Goal: Find specific page/section: Find specific page/section

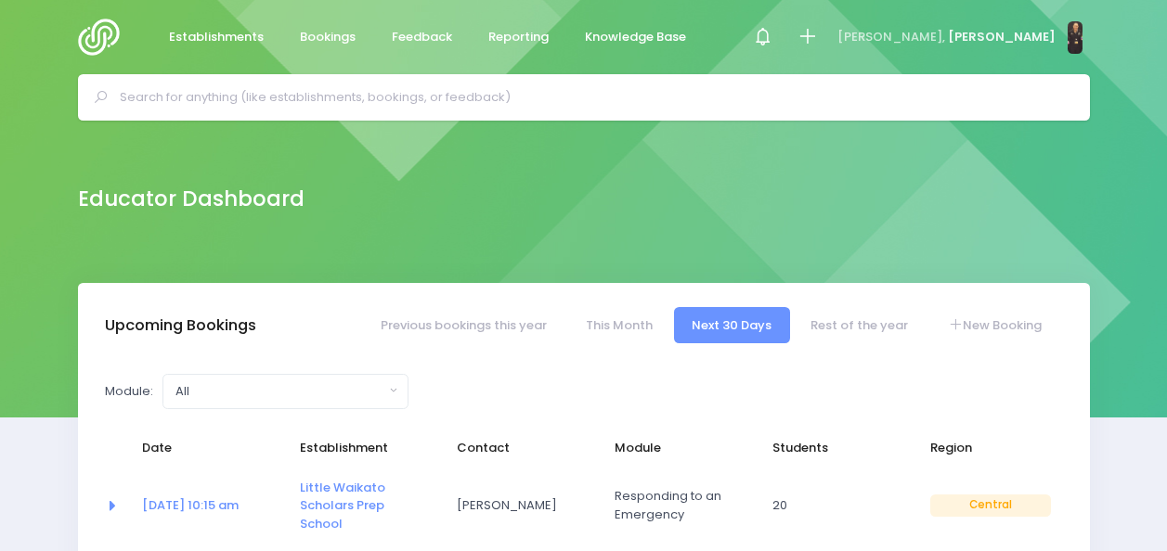
select select "5"
click at [316, 94] on input "text" at bounding box center [592, 98] width 944 height 28
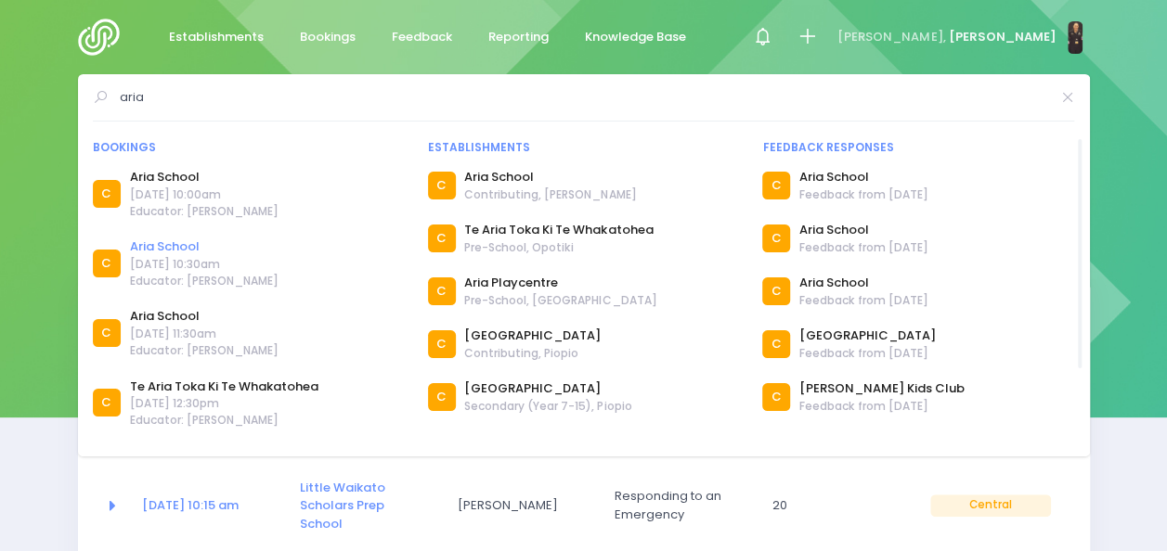
type input "aria"
click at [159, 247] on link "Aria School" at bounding box center [204, 247] width 149 height 19
click at [150, 178] on link "Aria School" at bounding box center [204, 177] width 149 height 19
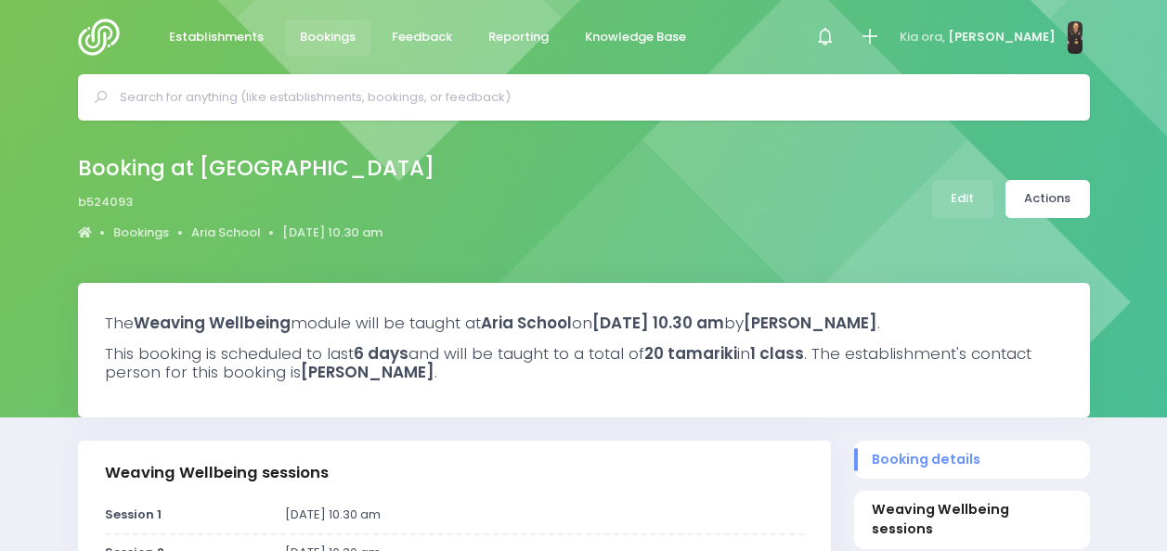
select select "5"
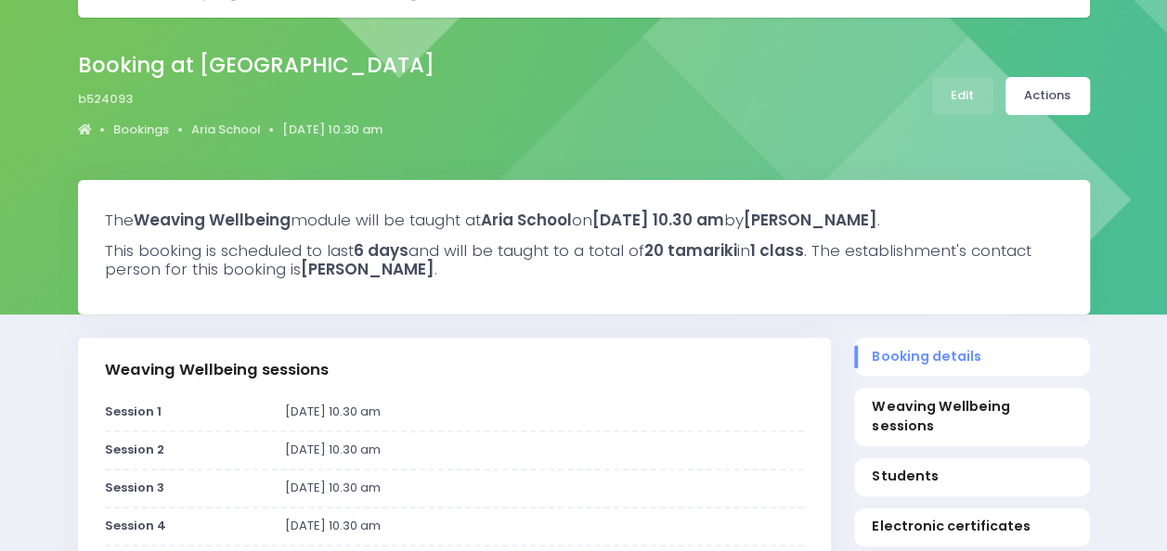
scroll to position [104, 0]
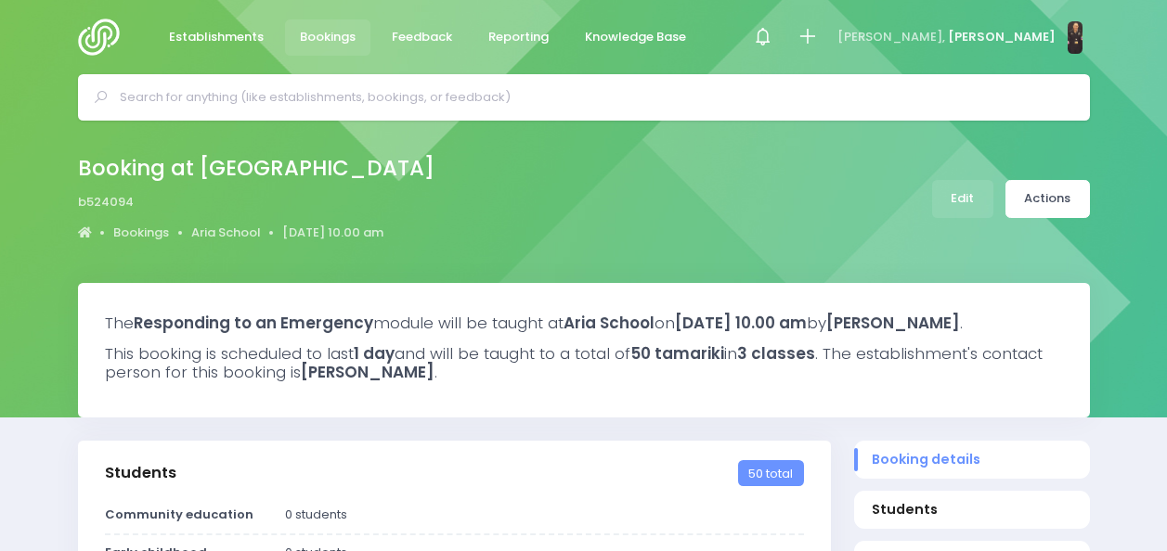
select select "5"
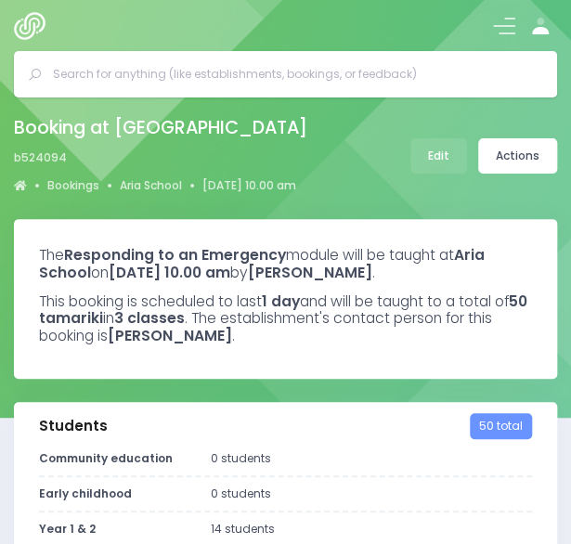
click at [127, 70] on input "text" at bounding box center [293, 74] width 480 height 28
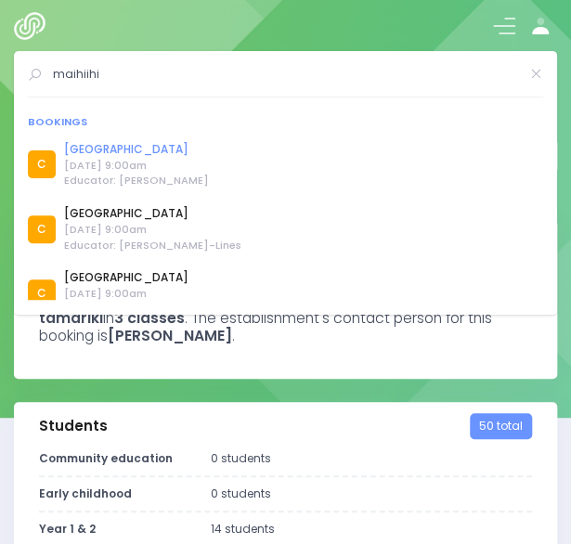
type input "maihiihi"
click at [92, 149] on link "[GEOGRAPHIC_DATA]" at bounding box center [136, 149] width 145 height 17
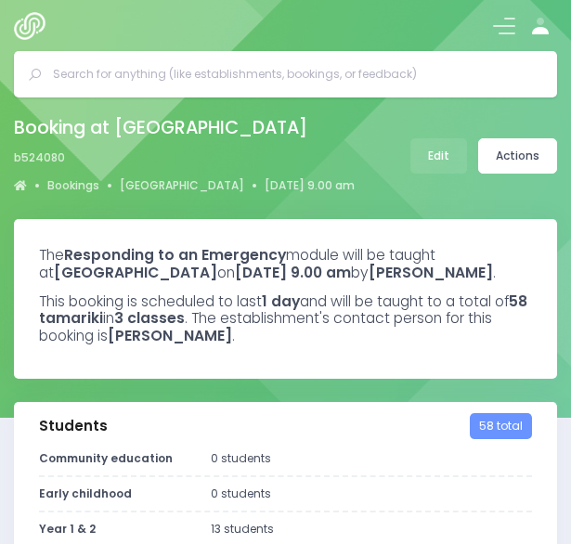
select select "5"
click at [110, 75] on input "text" at bounding box center [293, 74] width 480 height 28
type input "k"
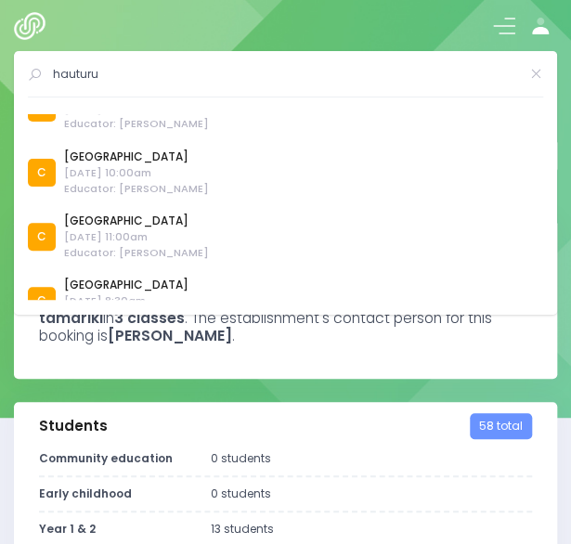
scroll to position [72, 0]
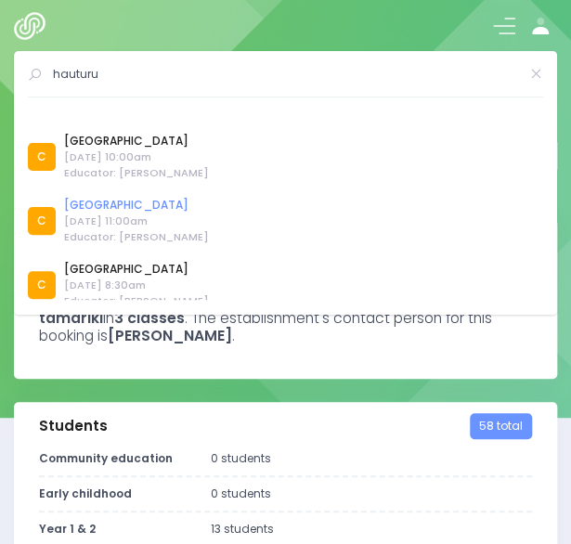
type input "hauturu"
click at [90, 203] on link "[GEOGRAPHIC_DATA]" at bounding box center [136, 205] width 145 height 17
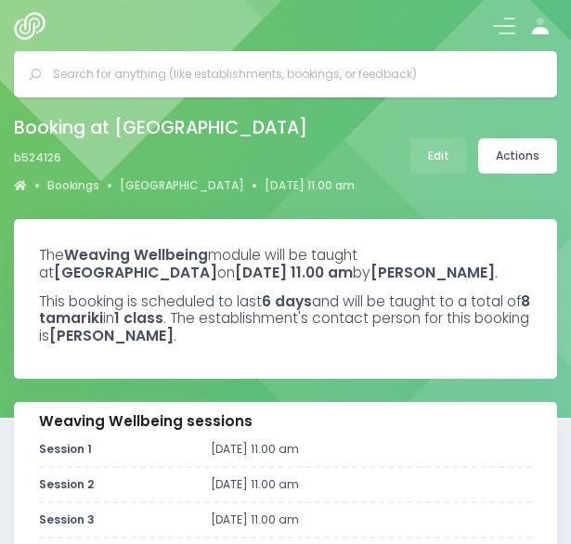
select select "5"
click at [148, 187] on link "Hauturu School" at bounding box center [182, 185] width 124 height 17
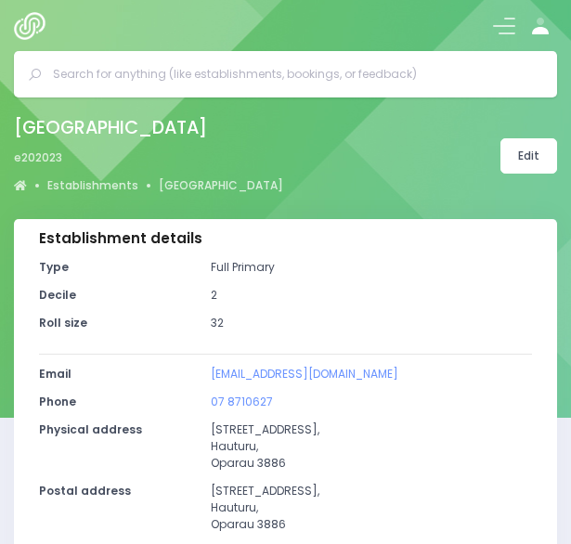
select select "5"
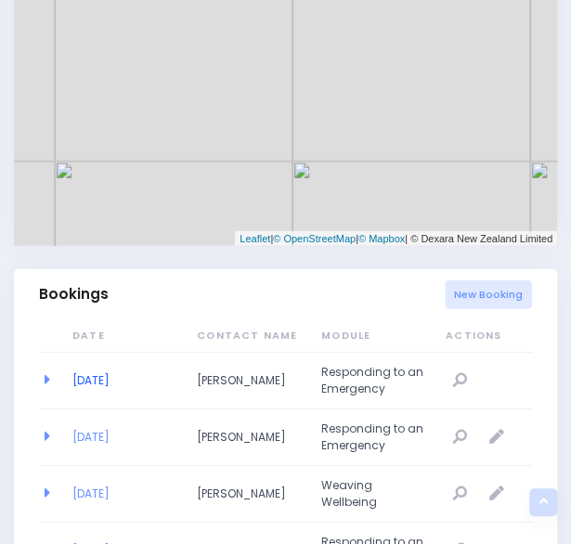
scroll to position [1105, 0]
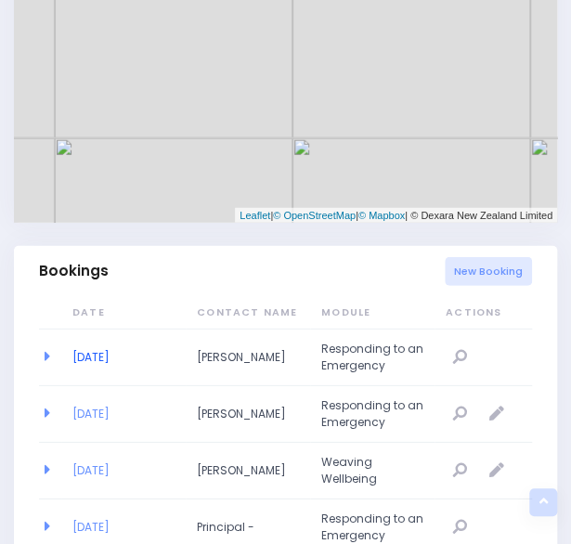
click at [110, 355] on link "02/04/2026" at bounding box center [90, 357] width 37 height 16
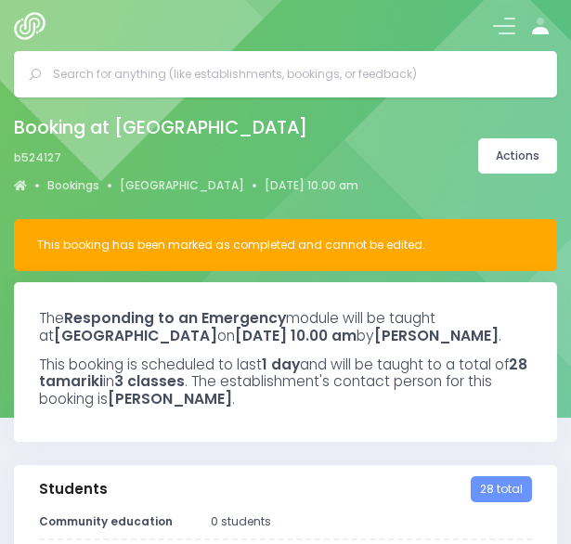
select select "5"
click at [215, 59] on div at bounding box center [285, 74] width 543 height 46
click at [204, 72] on input "text" at bounding box center [293, 74] width 480 height 28
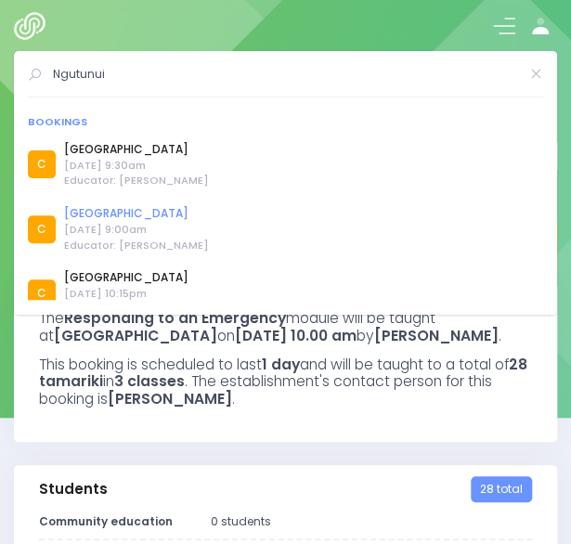
type input "Ngutunui"
click at [110, 213] on link "[GEOGRAPHIC_DATA]" at bounding box center [136, 213] width 145 height 17
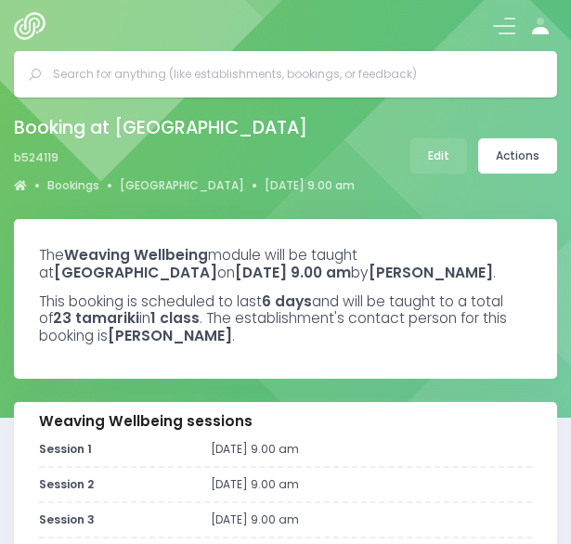
select select "5"
click at [165, 187] on link "[GEOGRAPHIC_DATA]" at bounding box center [182, 185] width 124 height 17
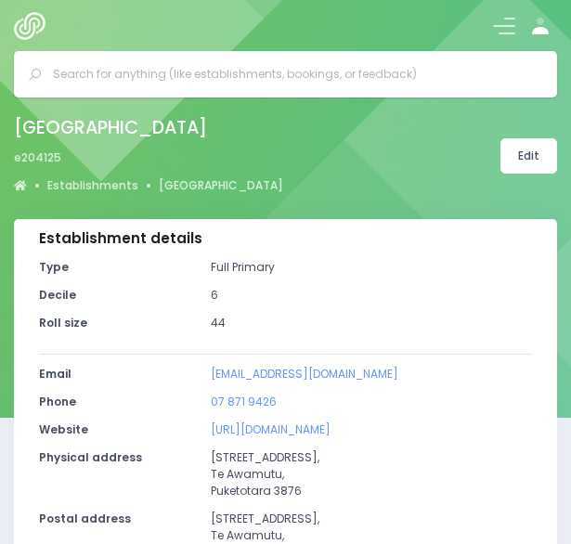
select select "5"
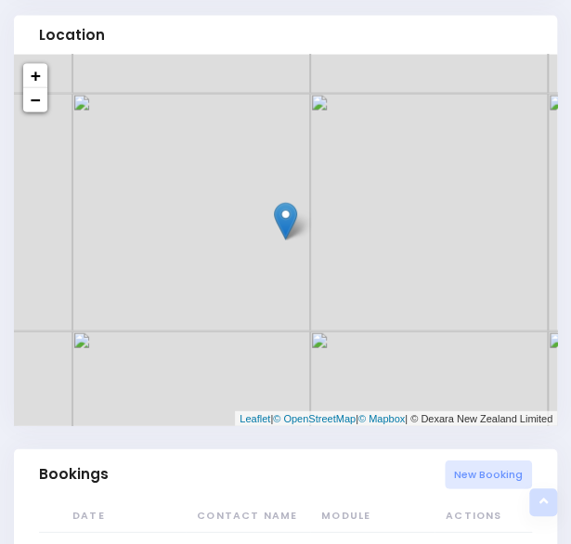
scroll to position [1123, 0]
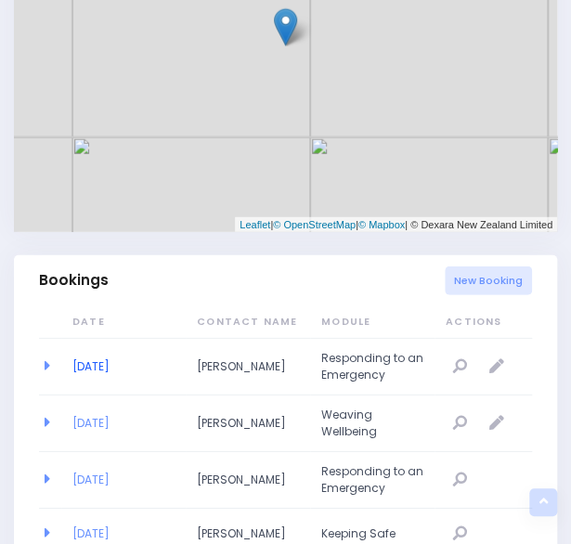
click at [93, 365] on link "16/03/2026" at bounding box center [90, 366] width 37 height 16
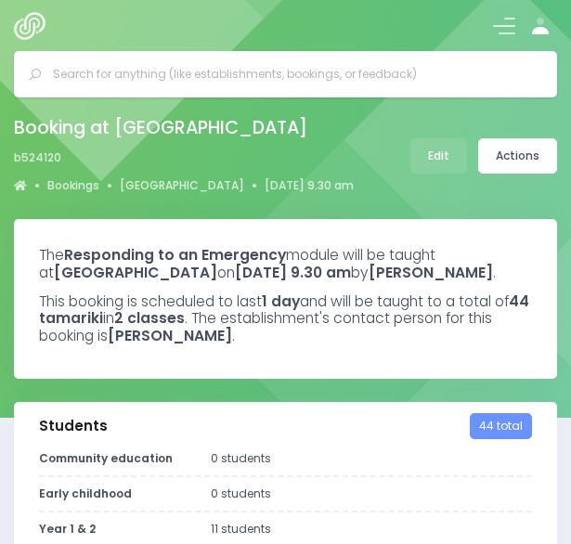
select select "5"
click at [152, 75] on input "text" at bounding box center [293, 74] width 480 height 28
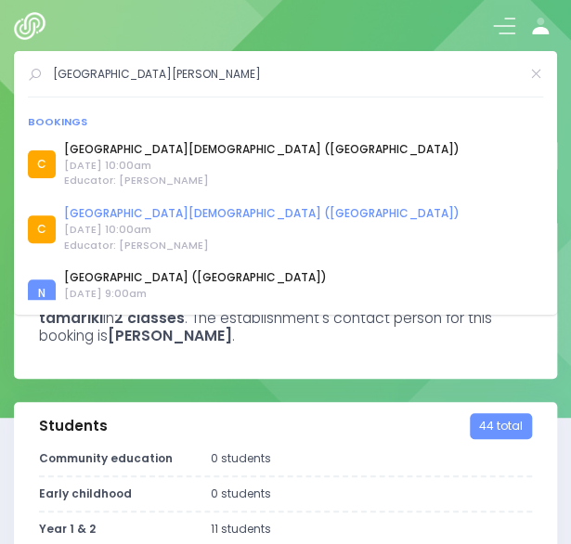
type input "st jose"
click at [113, 216] on link "St Joseph's Catholic School (Te Kuiti)" at bounding box center [261, 213] width 395 height 17
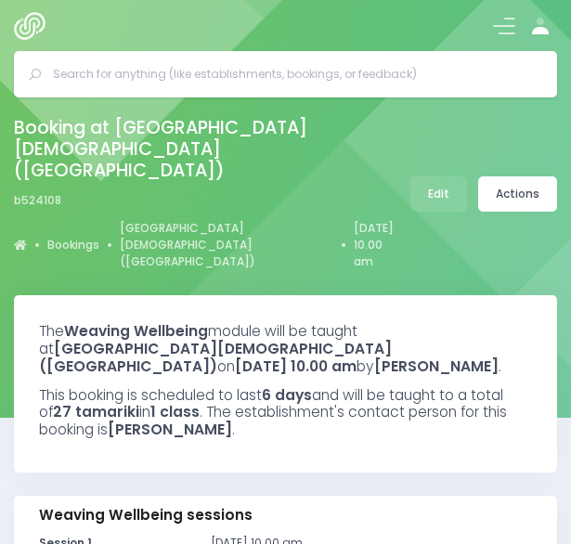
select select "5"
click at [156, 220] on link "[GEOGRAPHIC_DATA][DEMOGRAPHIC_DATA] ([GEOGRAPHIC_DATA])" at bounding box center [226, 245] width 213 height 50
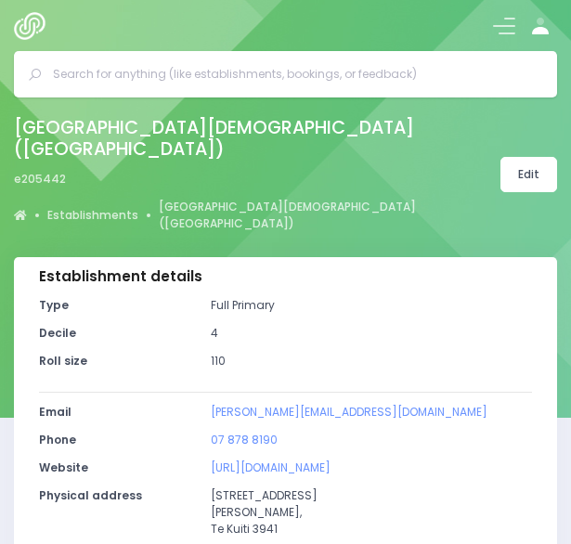
select select "5"
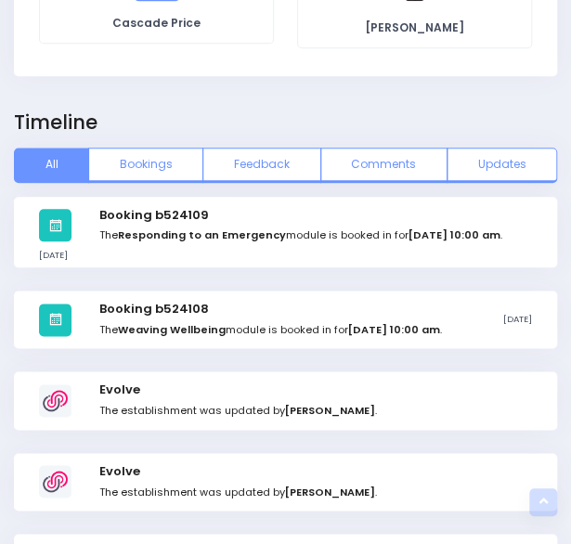
scroll to position [2077, 0]
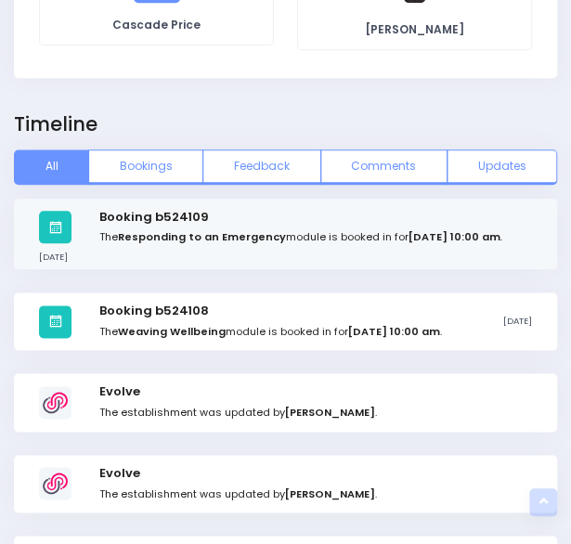
click at [150, 229] on strong "Responding to an Emergency" at bounding box center [202, 236] width 168 height 15
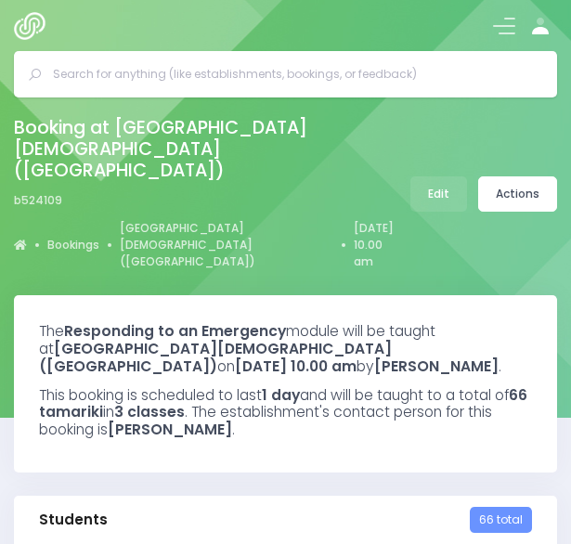
select select "5"
click at [123, 64] on input "text" at bounding box center [293, 74] width 480 height 28
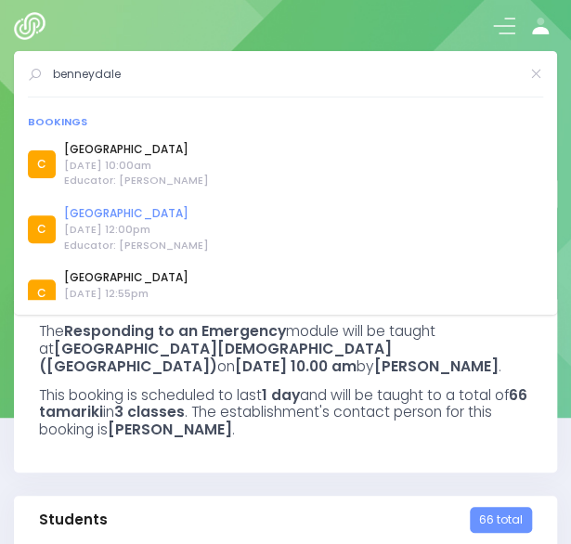
type input "benneydale"
click at [93, 213] on link "[GEOGRAPHIC_DATA]" at bounding box center [136, 213] width 145 height 17
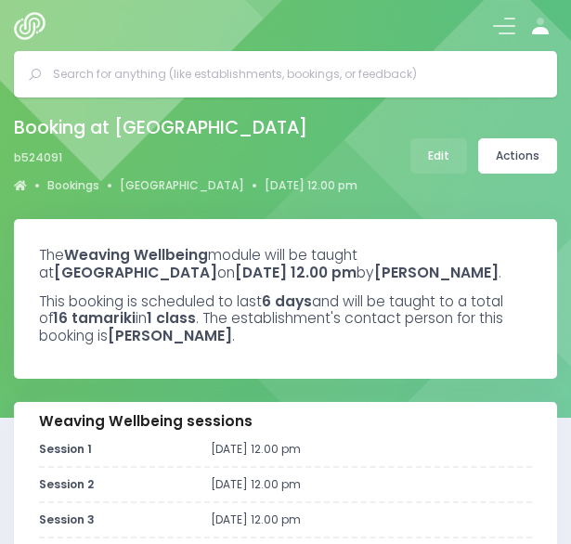
select select "5"
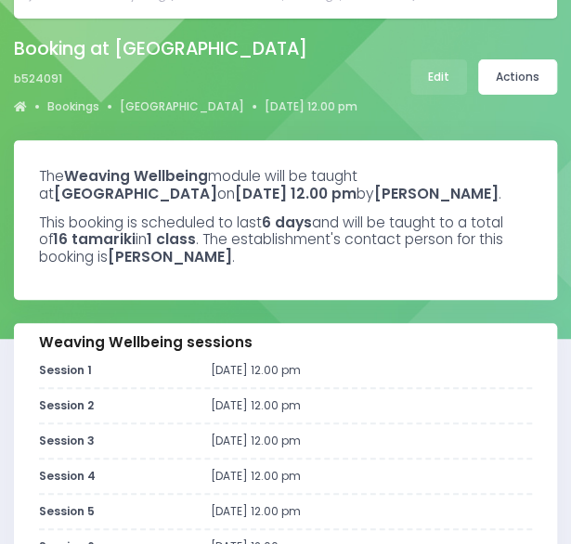
scroll to position [78, 0]
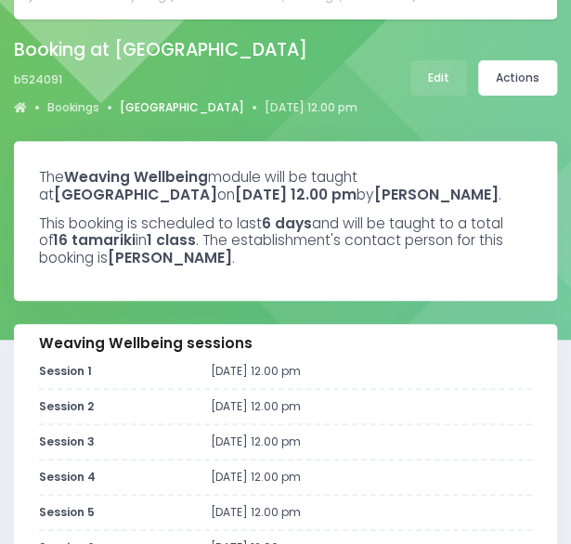
click at [160, 105] on link "[GEOGRAPHIC_DATA]" at bounding box center [182, 107] width 124 height 17
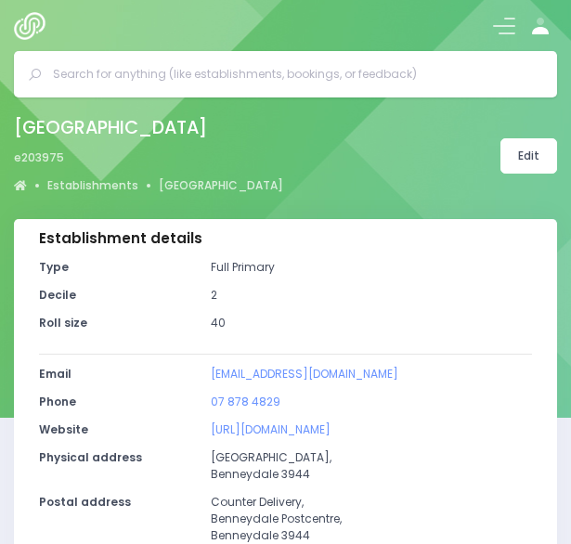
select select "5"
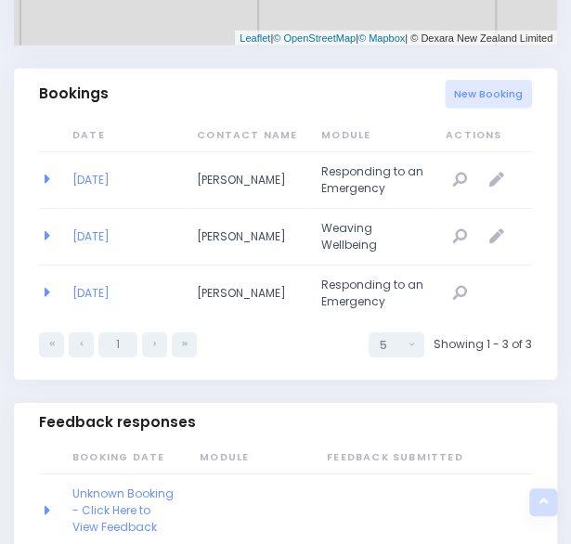
scroll to position [1294, 0]
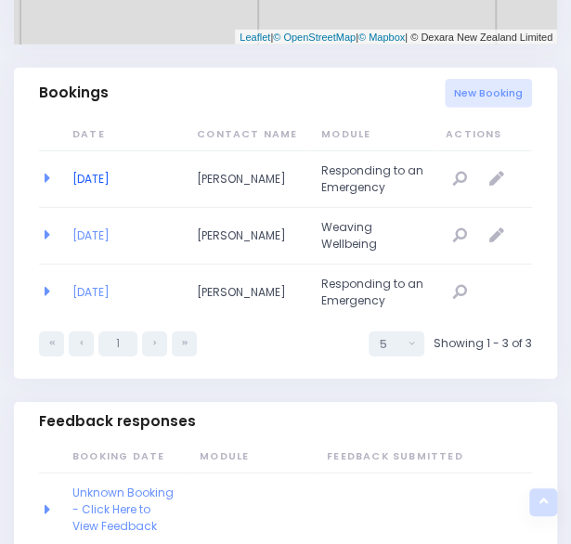
click at [110, 176] on link "[DATE]" at bounding box center [90, 179] width 37 height 16
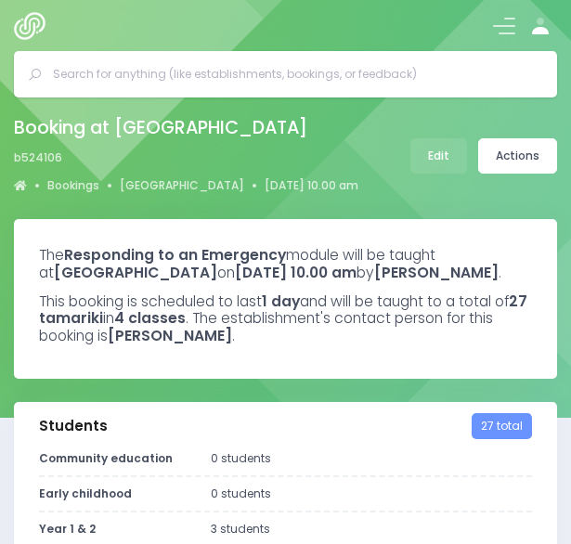
select select "5"
click at [158, 185] on link "[GEOGRAPHIC_DATA]" at bounding box center [182, 185] width 124 height 17
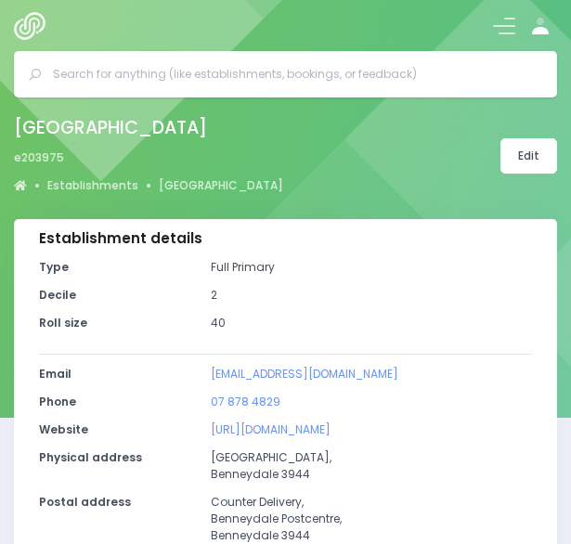
select select "5"
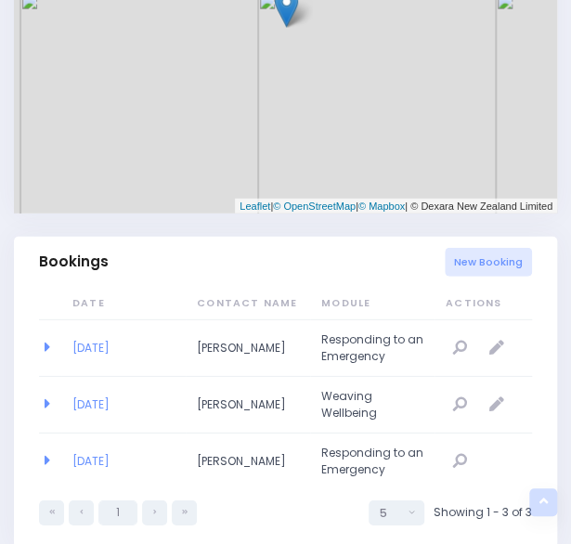
scroll to position [1129, 0]
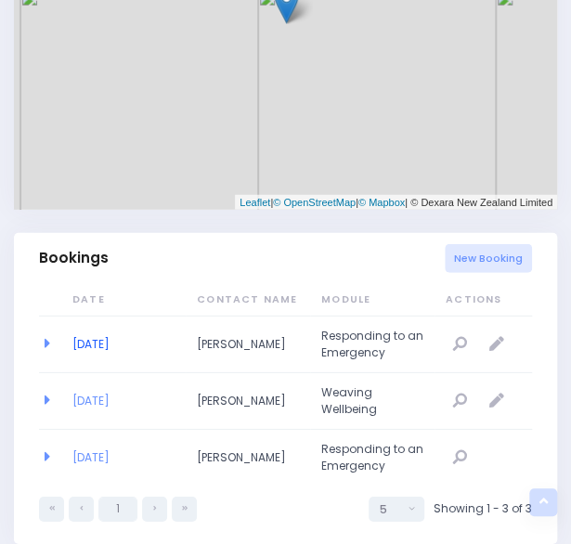
click at [97, 345] on link "09/03/2026" at bounding box center [90, 344] width 37 height 16
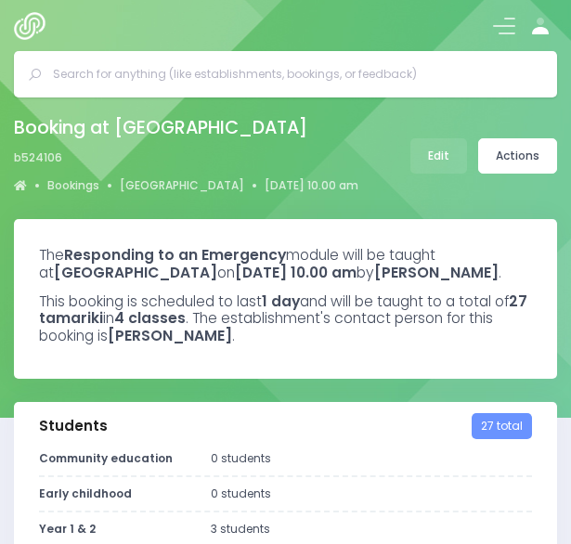
select select "5"
click at [173, 78] on input "text" at bounding box center [293, 74] width 480 height 28
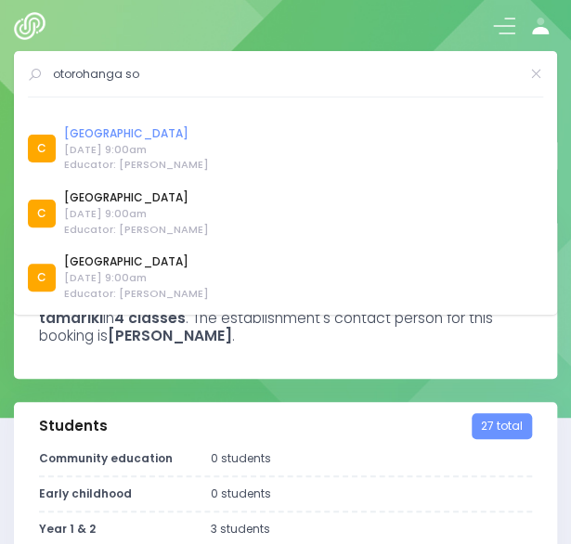
scroll to position [9, 0]
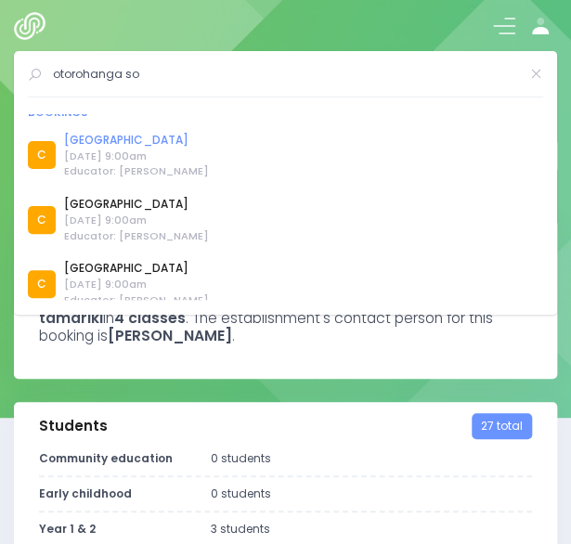
type input "otorohanga so"
click at [123, 146] on link "[GEOGRAPHIC_DATA]" at bounding box center [136, 140] width 145 height 17
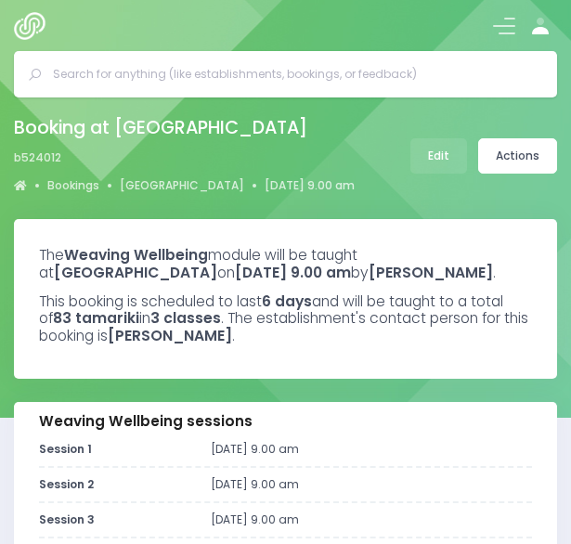
select select "5"
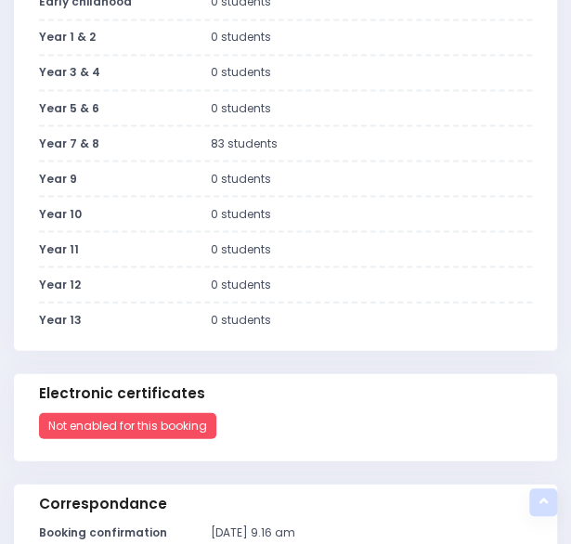
scroll to position [770, 0]
